Goal: Book appointment/travel/reservation

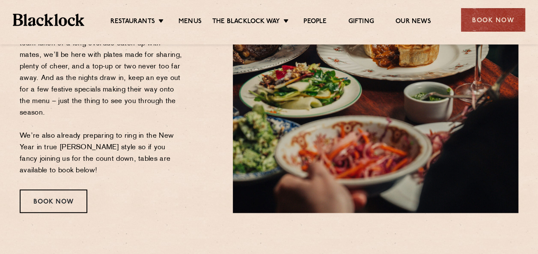
scroll to position [257, 0]
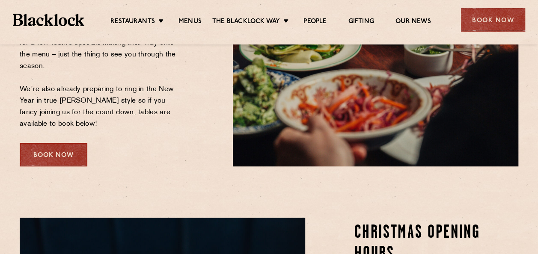
click at [71, 157] on div "Book Now" at bounding box center [54, 155] width 68 height 24
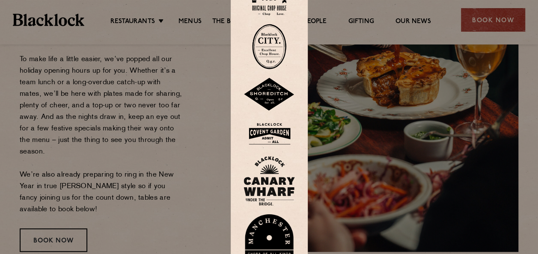
scroll to position [214, 0]
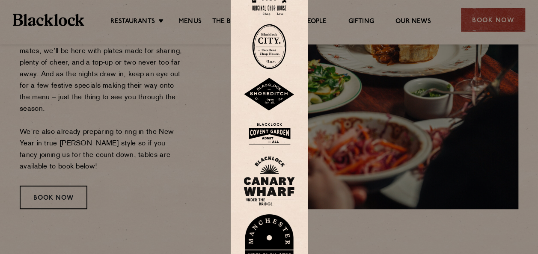
click at [274, 52] on img at bounding box center [269, 46] width 34 height 45
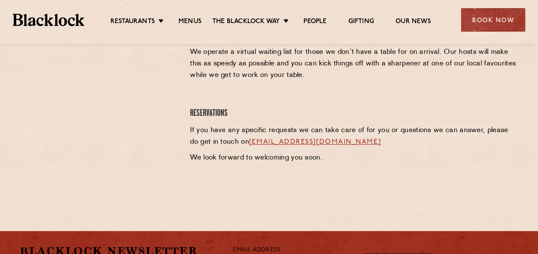
scroll to position [428, 0]
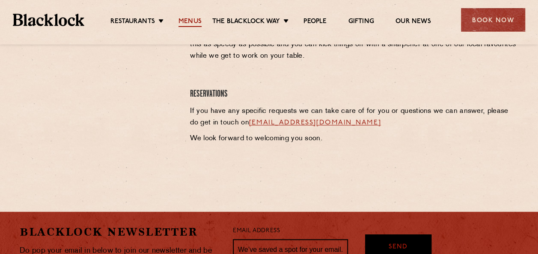
click at [197, 21] on link "Menus" at bounding box center [190, 22] width 23 height 9
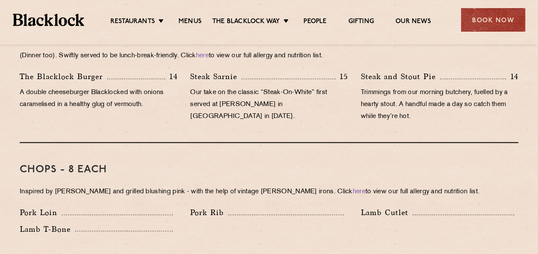
scroll to position [600, 0]
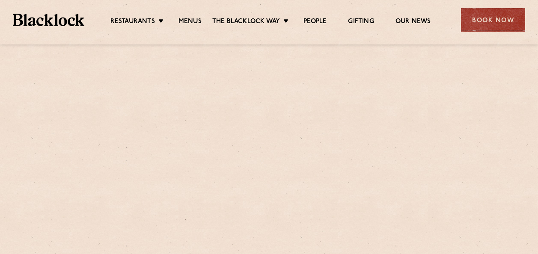
scroll to position [214, 0]
